Goal: Check status: Check status

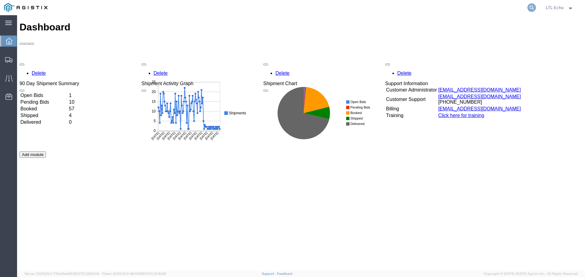
click at [529, 9] on icon at bounding box center [531, 7] width 9 height 9
click at [447, 7] on input "search" at bounding box center [434, 7] width 185 height 15
type input "56874325"
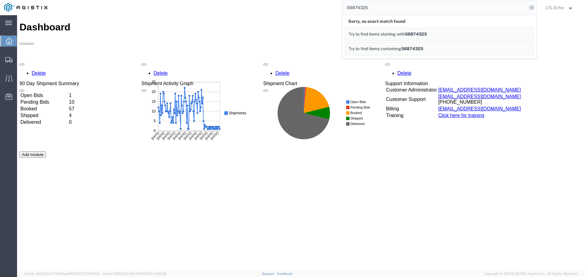
drag, startPoint x: 447, startPoint y: 7, endPoint x: 155, endPoint y: 7, distance: 291.7
click at [155, 7] on div "56874325 Sorry, no exact match found Try to find items starting with 56874325 T…" at bounding box center [294, 7] width 485 height 15
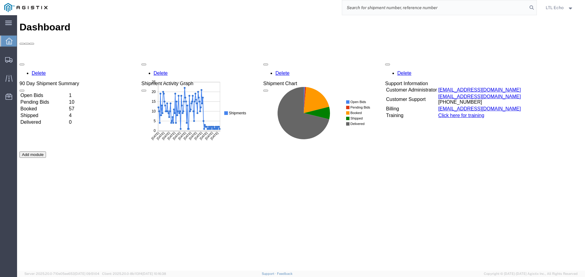
click at [368, 8] on input "search" at bounding box center [434, 7] width 185 height 15
type input "56874325"
click at [528, 8] on icon at bounding box center [531, 7] width 9 height 9
click at [475, 4] on input "search" at bounding box center [434, 7] width 185 height 15
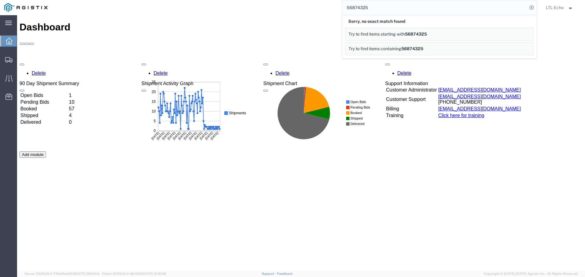
click at [361, 7] on input "56874325" at bounding box center [434, 7] width 185 height 15
click at [375, 5] on input "56784325" at bounding box center [434, 7] width 185 height 15
drag, startPoint x: 372, startPoint y: 7, endPoint x: 340, endPoint y: 4, distance: 32.4
click at [340, 4] on div "56784326 Sorry, no exact match found Try to find items starting with 56784326 T…" at bounding box center [294, 7] width 485 height 15
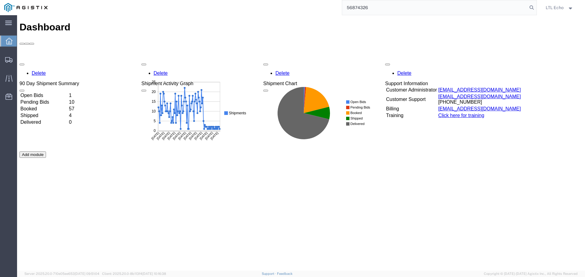
type input "56874326"
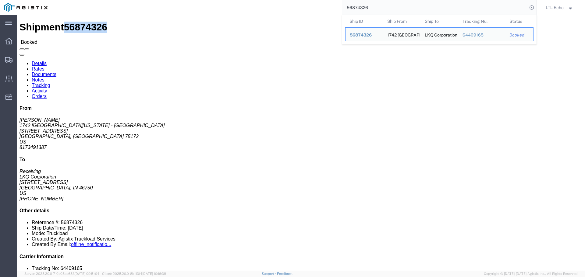
drag, startPoint x: 75, startPoint y: 5, endPoint x: 41, endPoint y: 8, distance: 33.6
click div "Shipment 56874326 Booked"
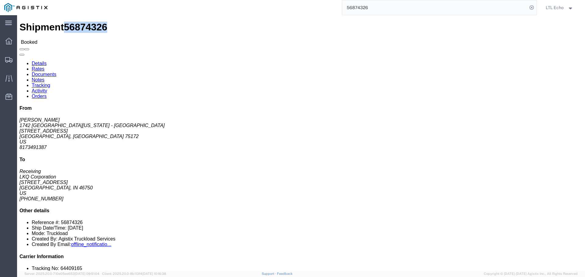
copy span "56874326"
